Goal: Task Accomplishment & Management: Complete application form

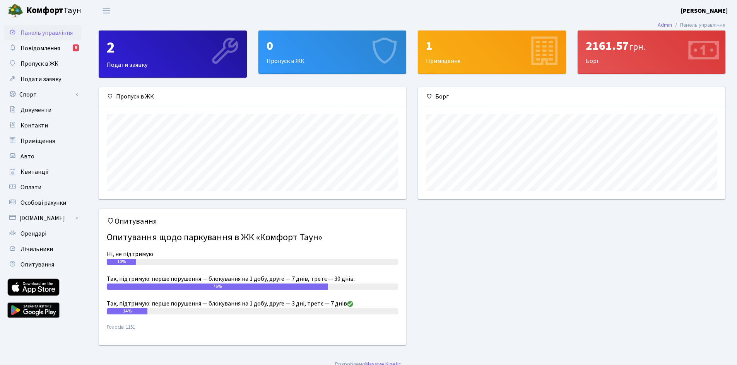
scroll to position [112, 307]
click at [352, 56] on div "0 Пропуск в ЖК" at bounding box center [332, 52] width 147 height 43
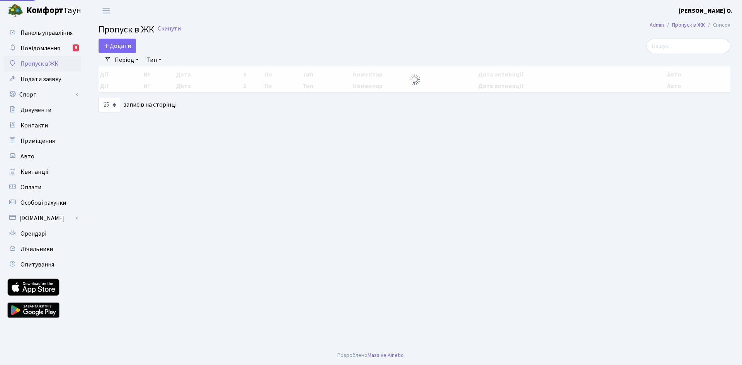
select select "25"
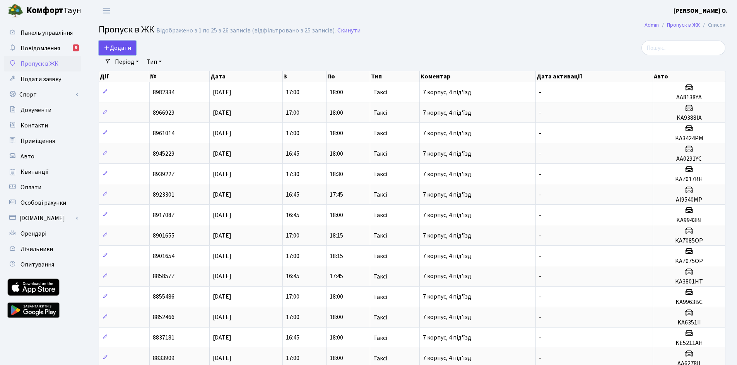
click at [131, 48] on link "Додати" at bounding box center [118, 48] width 38 height 15
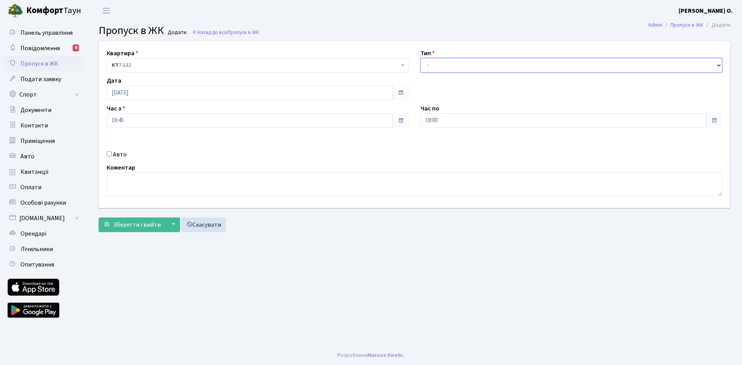
drag, startPoint x: 503, startPoint y: 66, endPoint x: 500, endPoint y: 72, distance: 7.1
click at [503, 66] on select "- Доставка Таксі Гості Сервіс" at bounding box center [572, 65] width 302 height 15
select select "2"
click at [421, 58] on select "- Доставка Таксі Гості Сервіс" at bounding box center [572, 65] width 302 height 15
click at [122, 152] on label "Авто" at bounding box center [120, 154] width 14 height 9
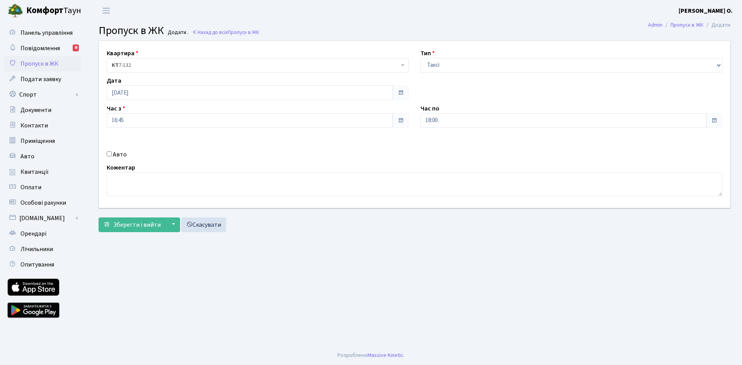
click at [112, 152] on input "Авто" at bounding box center [109, 154] width 5 height 5
checkbox input "true"
type input "KA3598PE"
click at [138, 225] on span "Зберегти і вийти" at bounding box center [137, 225] width 48 height 9
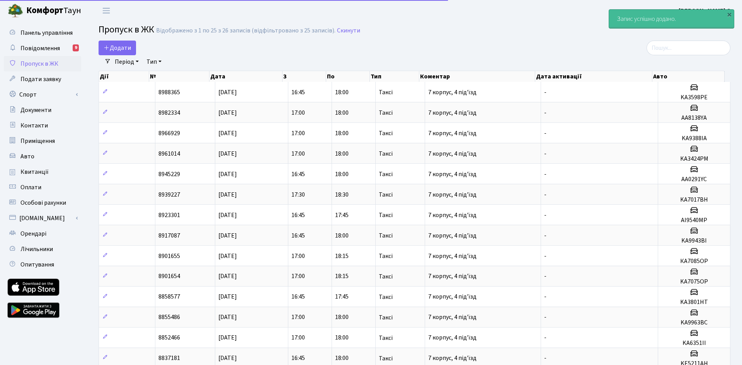
select select "25"
